Goal: Book appointment/travel/reservation

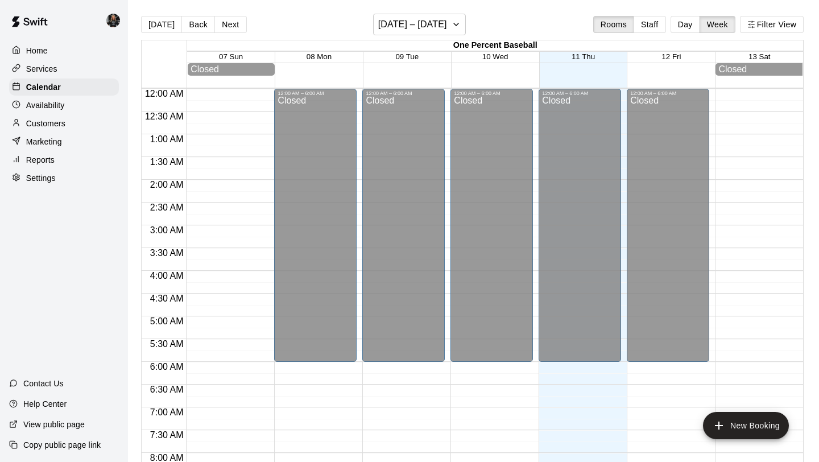
scroll to position [659, 0]
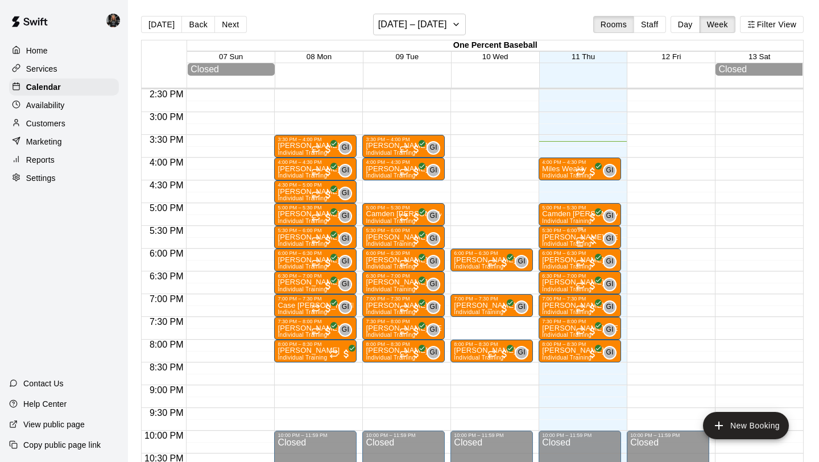
click at [560, 233] on div "5:30 PM – 6:00 PM" at bounding box center [580, 230] width 76 height 6
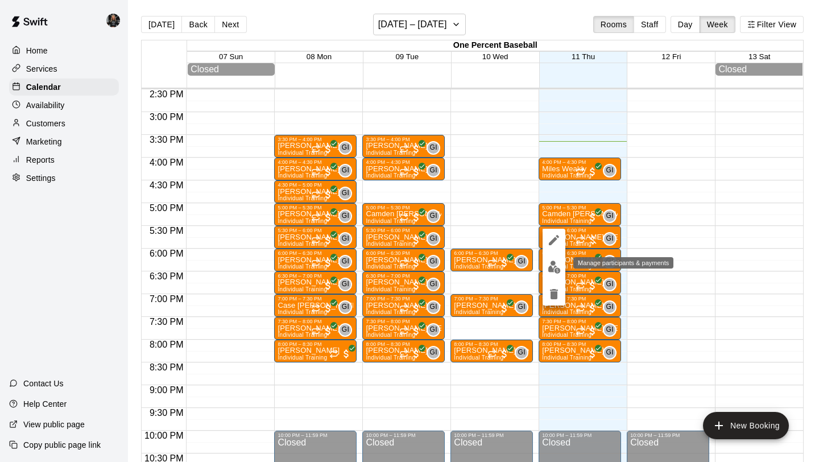
click at [550, 263] on img "edit" at bounding box center [554, 266] width 13 height 13
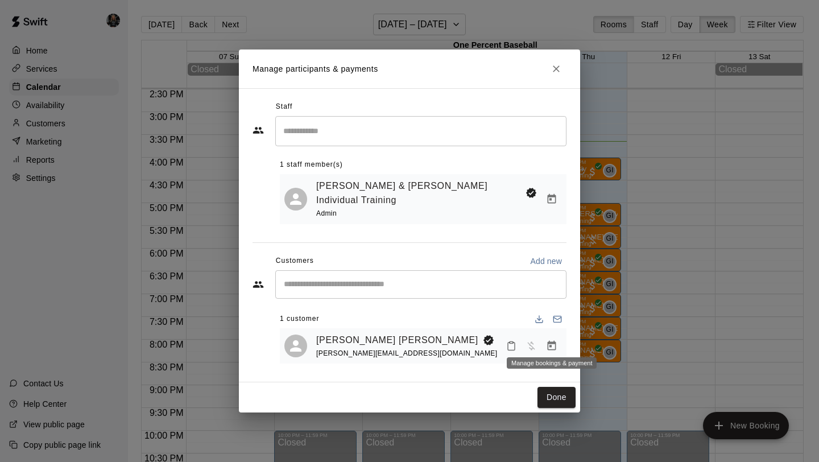
click at [552, 342] on icon "Manage bookings & payment" at bounding box center [551, 345] width 11 height 11
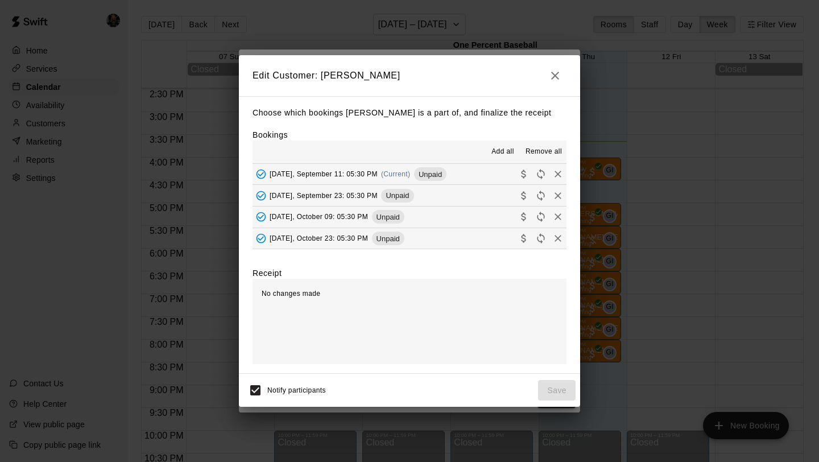
click at [525, 171] on icon "Collect payment" at bounding box center [523, 173] width 11 height 11
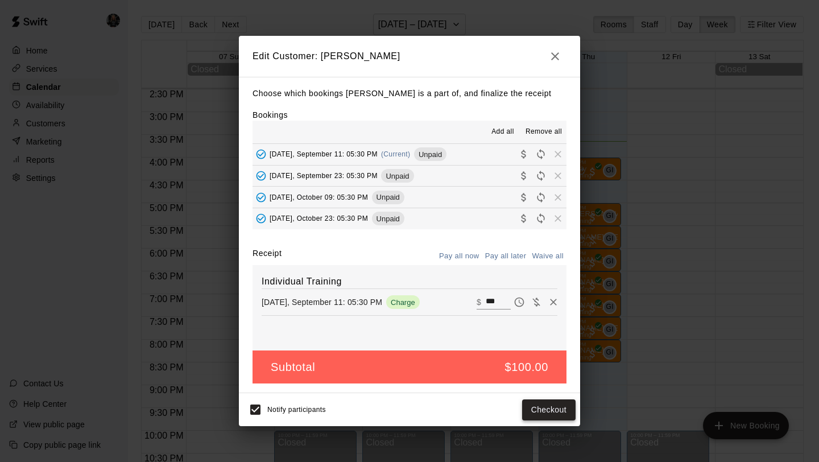
click at [541, 412] on button "Checkout" at bounding box center [548, 409] width 53 height 21
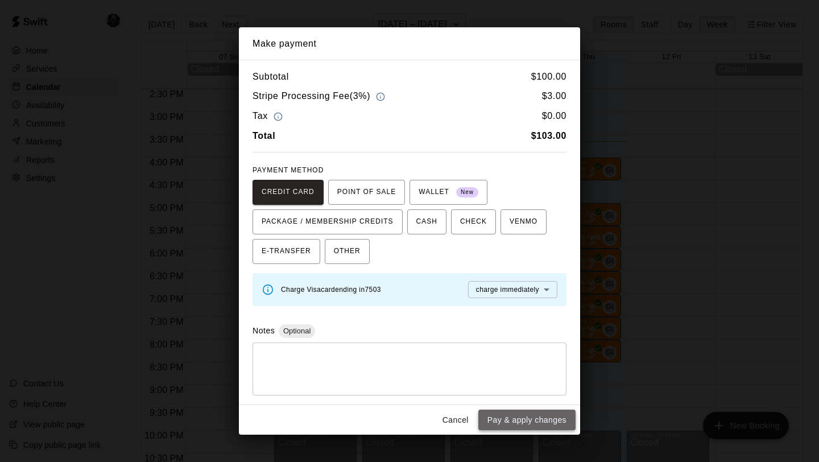
click at [528, 417] on button "Pay & apply changes" at bounding box center [526, 419] width 97 height 21
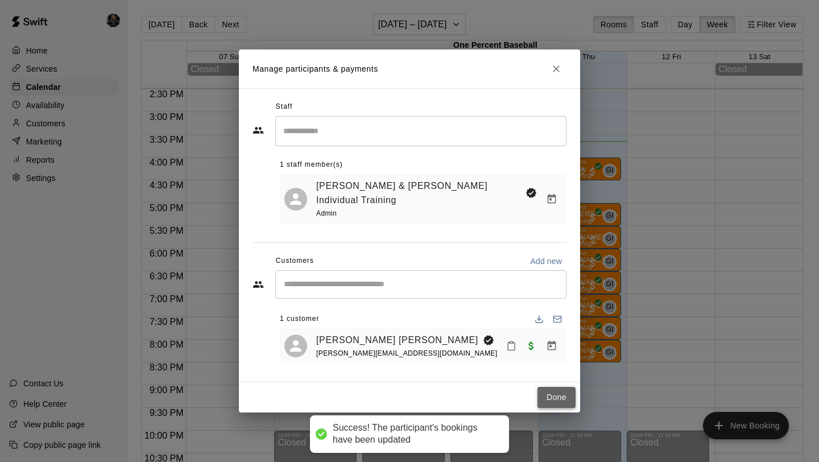
click at [561, 390] on button "Done" at bounding box center [556, 397] width 38 height 21
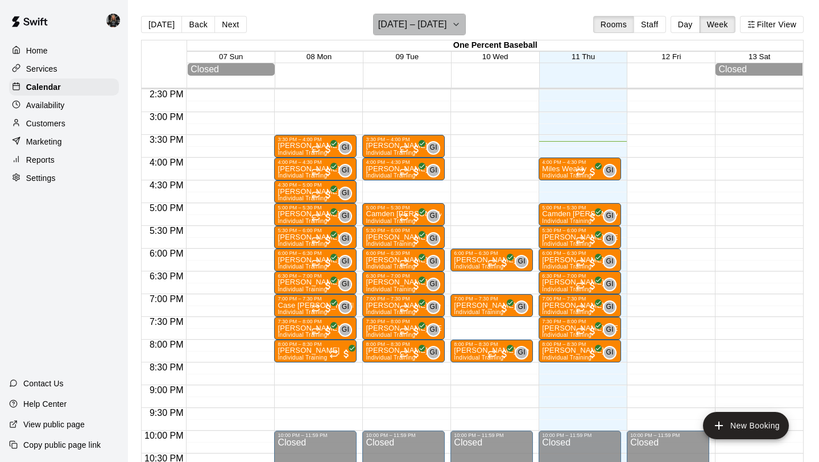
click at [416, 27] on h6 "[DATE] – [DATE]" at bounding box center [412, 24] width 69 height 16
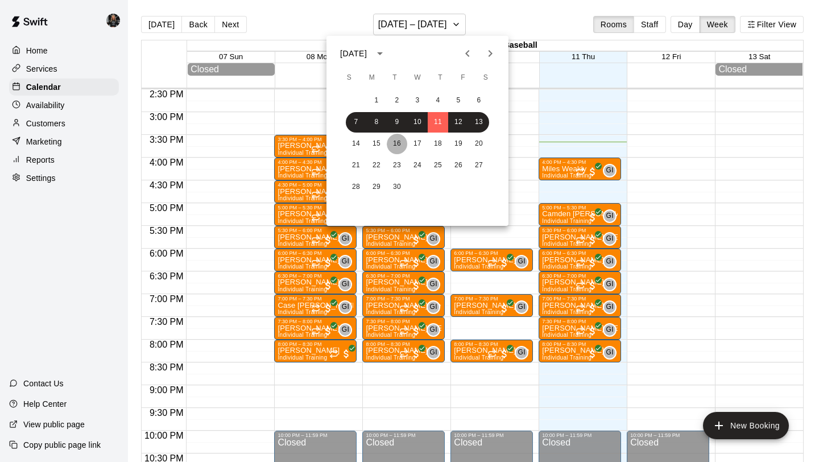
click at [395, 141] on button "16" at bounding box center [397, 144] width 20 height 20
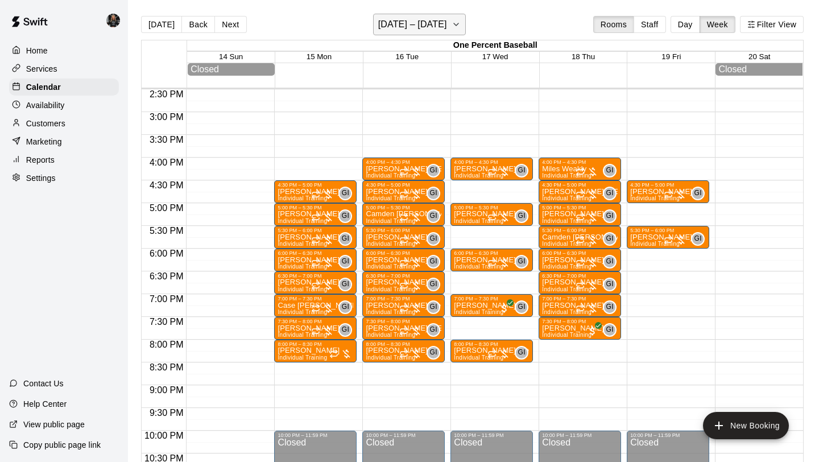
click at [421, 21] on h6 "[DATE] – [DATE]" at bounding box center [412, 24] width 69 height 16
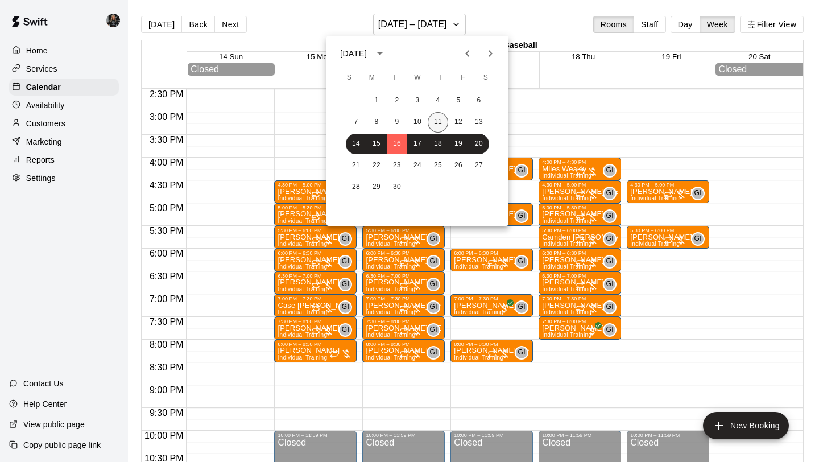
click at [431, 118] on button "11" at bounding box center [438, 122] width 20 height 20
